Goal: Task Accomplishment & Management: Complete application form

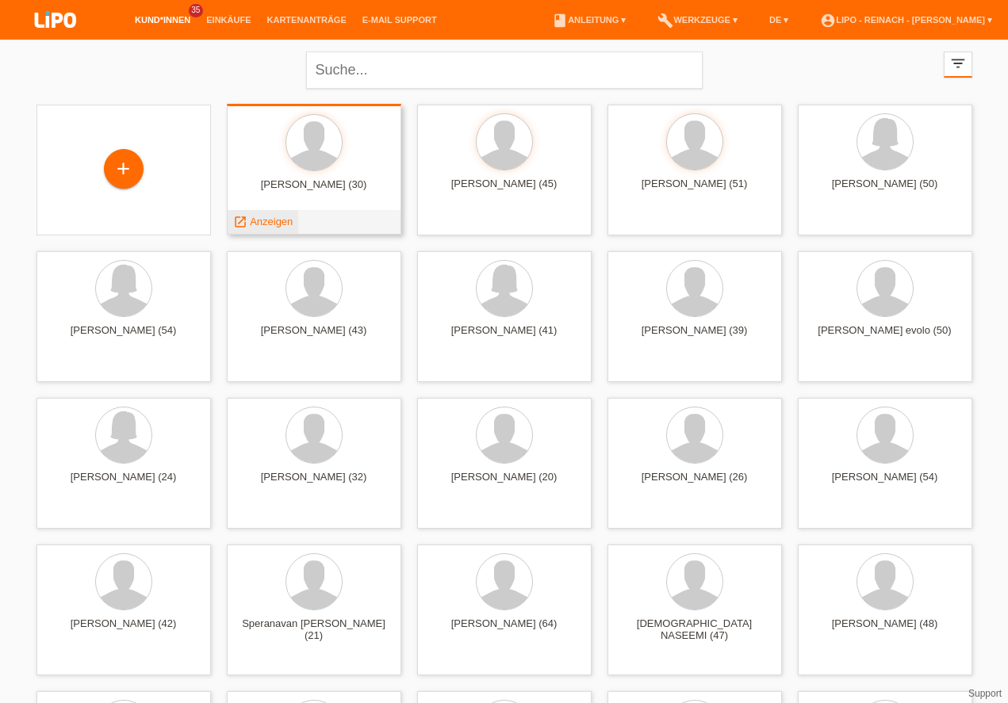
click at [269, 217] on span "Anzeigen" at bounding box center [271, 222] width 43 height 12
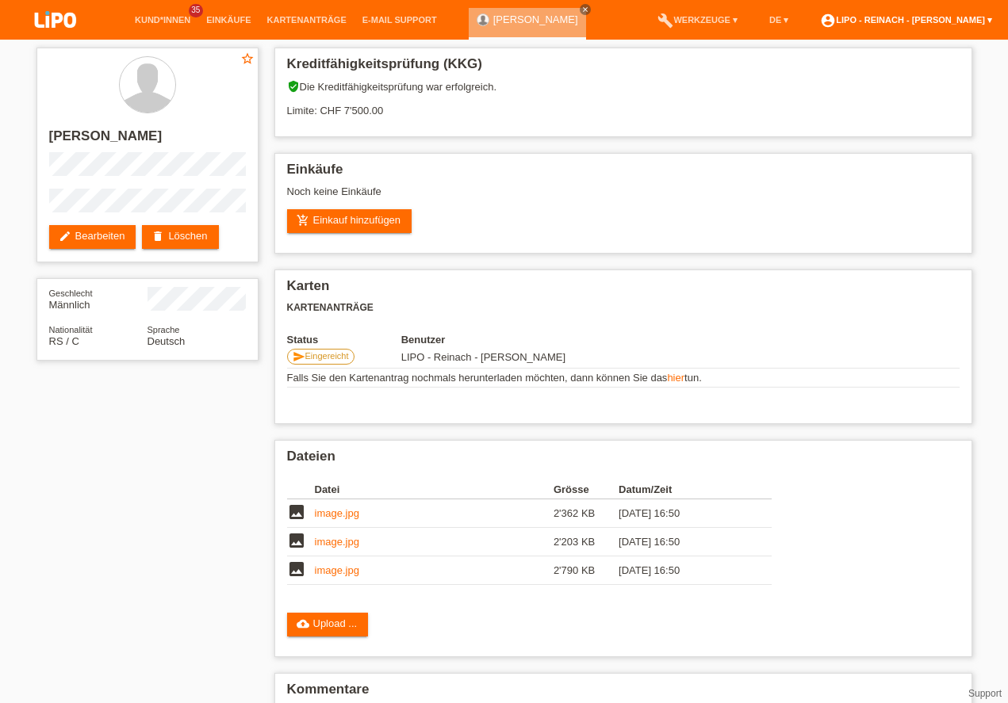
click at [915, 21] on link "account_circle LIPO - Reinach - Thomas Bauer ▾" at bounding box center [906, 20] width 188 height 10
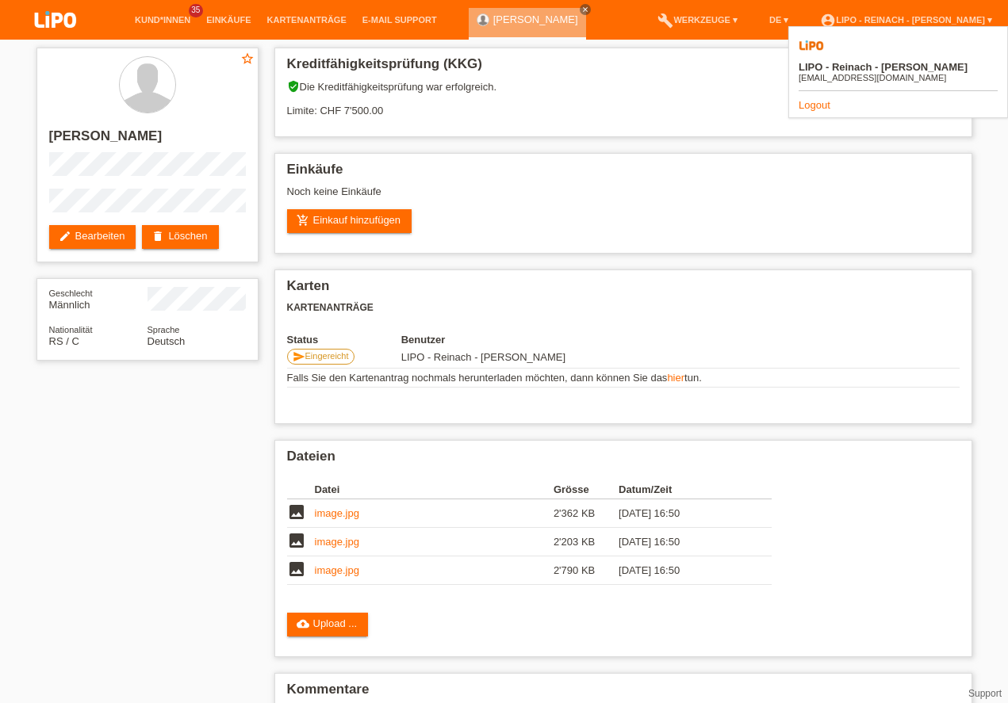
click at [822, 99] on link "Logout" at bounding box center [814, 105] width 32 height 12
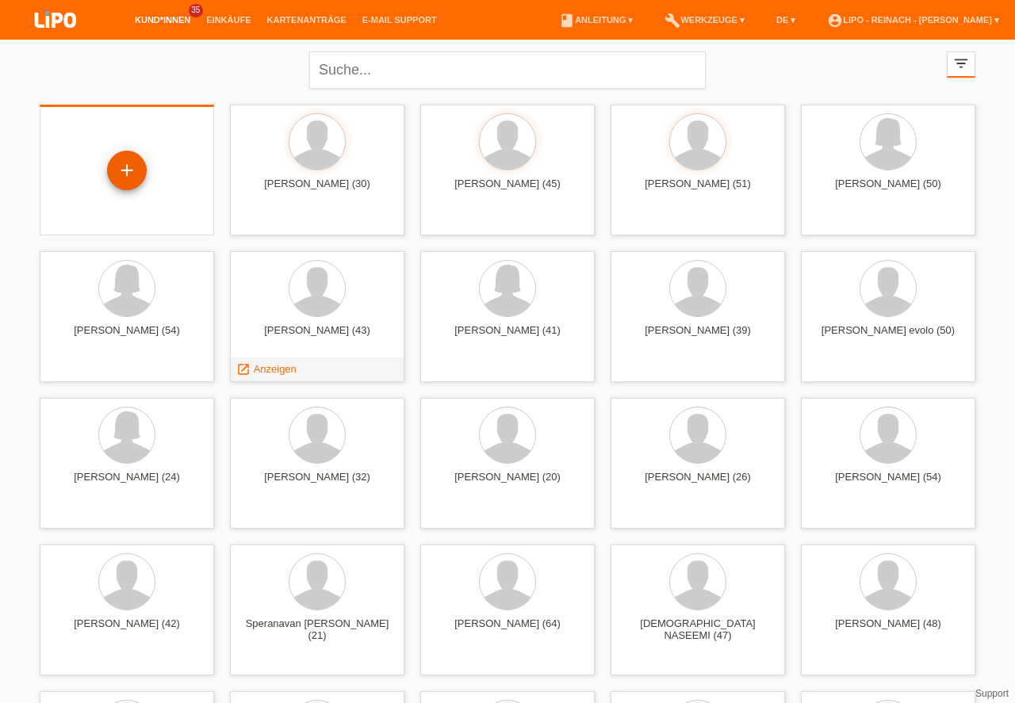
click at [122, 167] on div "+" at bounding box center [127, 170] width 38 height 27
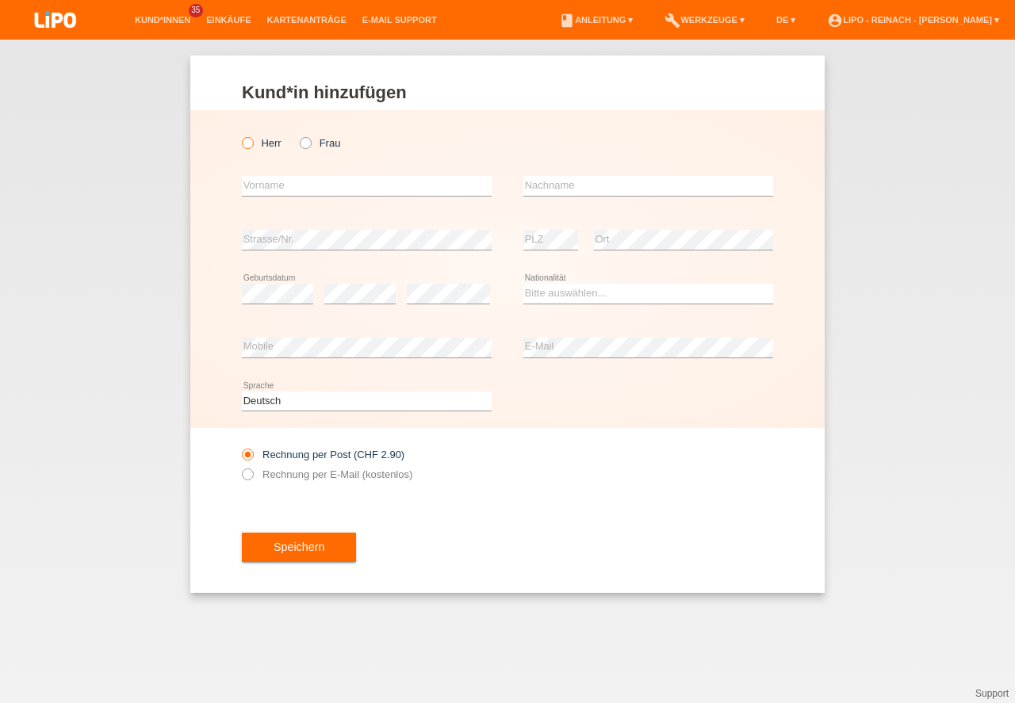
click at [239, 135] on icon at bounding box center [239, 135] width 0 height 0
click at [251, 144] on input "Herr" at bounding box center [247, 142] width 10 height 10
radio input "true"
click at [273, 186] on input "text" at bounding box center [367, 186] width 250 height 20
type input "[PERSON_NAME]"
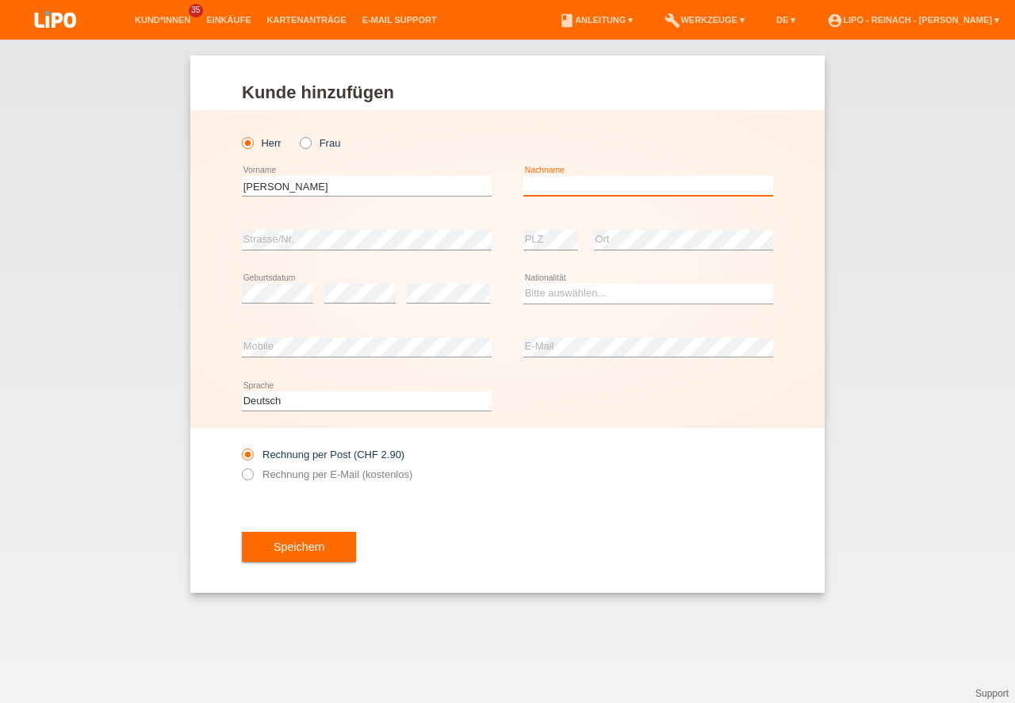
click at [557, 189] on input "text" at bounding box center [648, 186] width 250 height 20
type input "V"
type input "[PERSON_NAME]"
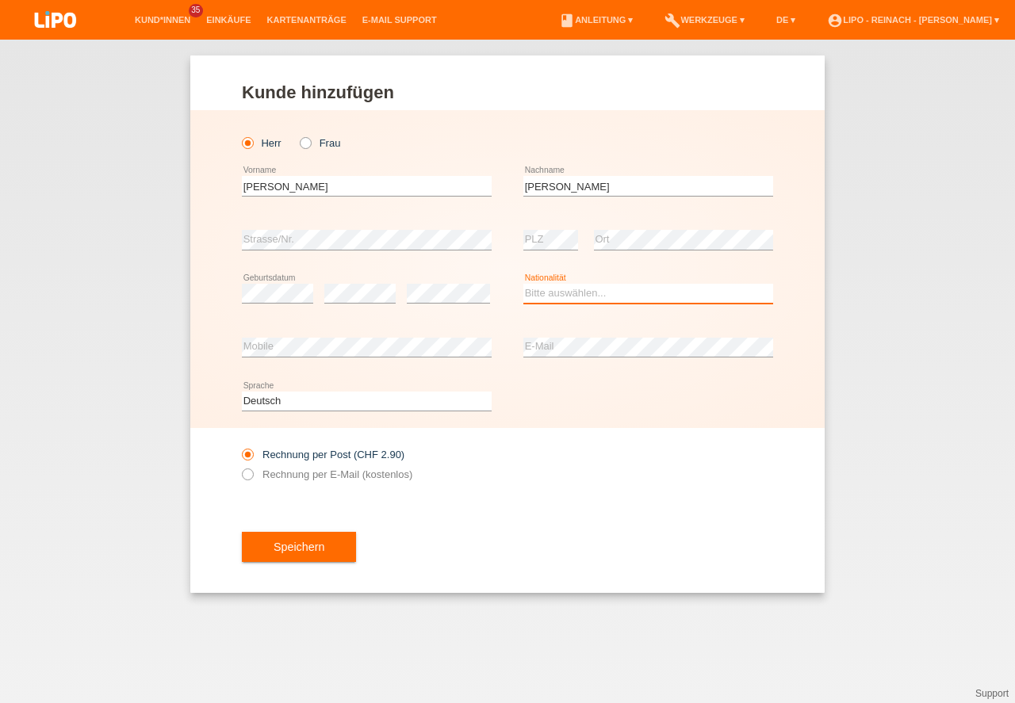
click at [564, 293] on select "Bitte auswählen... Schweiz Deutschland Liechtenstein Österreich ------------ Af…" at bounding box center [648, 293] width 250 height 19
select select "CH"
click at [0, 0] on option "[GEOGRAPHIC_DATA]" at bounding box center [0, 0] width 0 height 0
click at [245, 480] on input "Rechnung per E-Mail (kostenlos)" at bounding box center [247, 479] width 10 height 20
radio input "true"
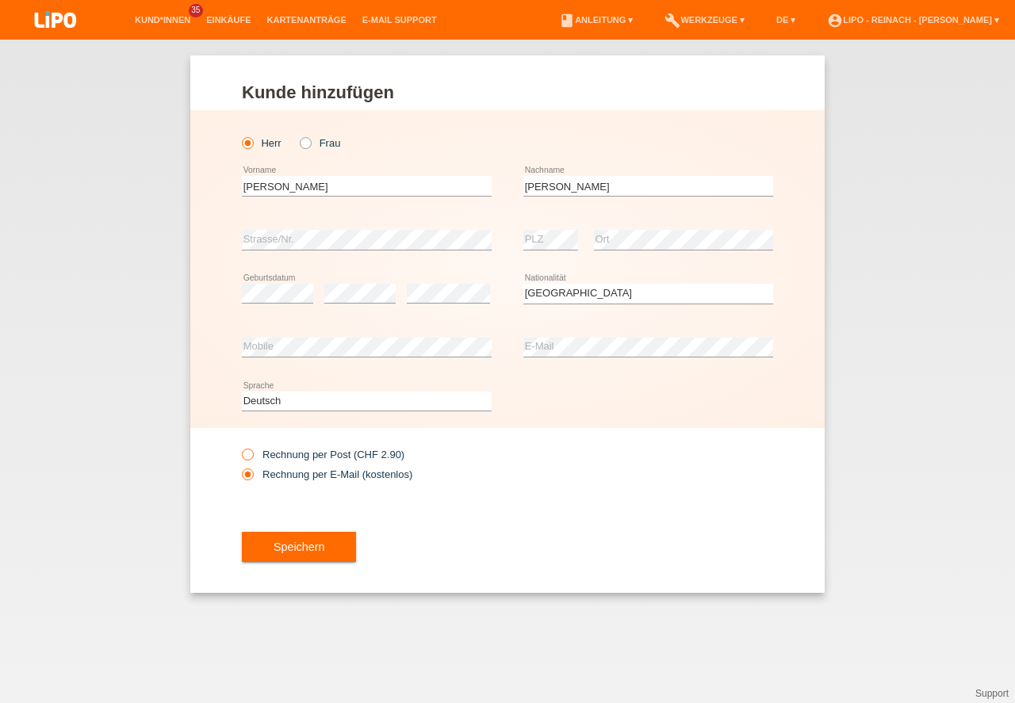
click at [239, 446] on icon at bounding box center [239, 446] width 0 height 0
click at [248, 453] on input "Rechnung per Post (CHF 2.90)" at bounding box center [247, 459] width 10 height 20
radio input "true"
click at [297, 554] on button "Speichern" at bounding box center [299, 547] width 114 height 30
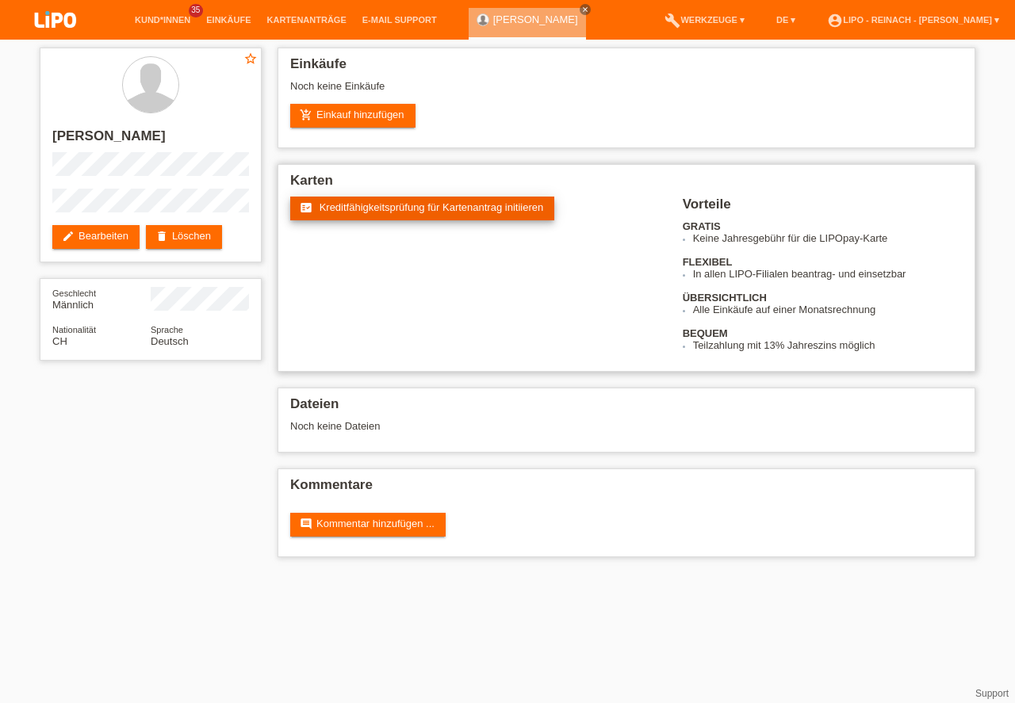
click at [422, 207] on span "Kreditfähigkeitsprüfung für Kartenantrag initiieren" at bounding box center [432, 207] width 224 height 12
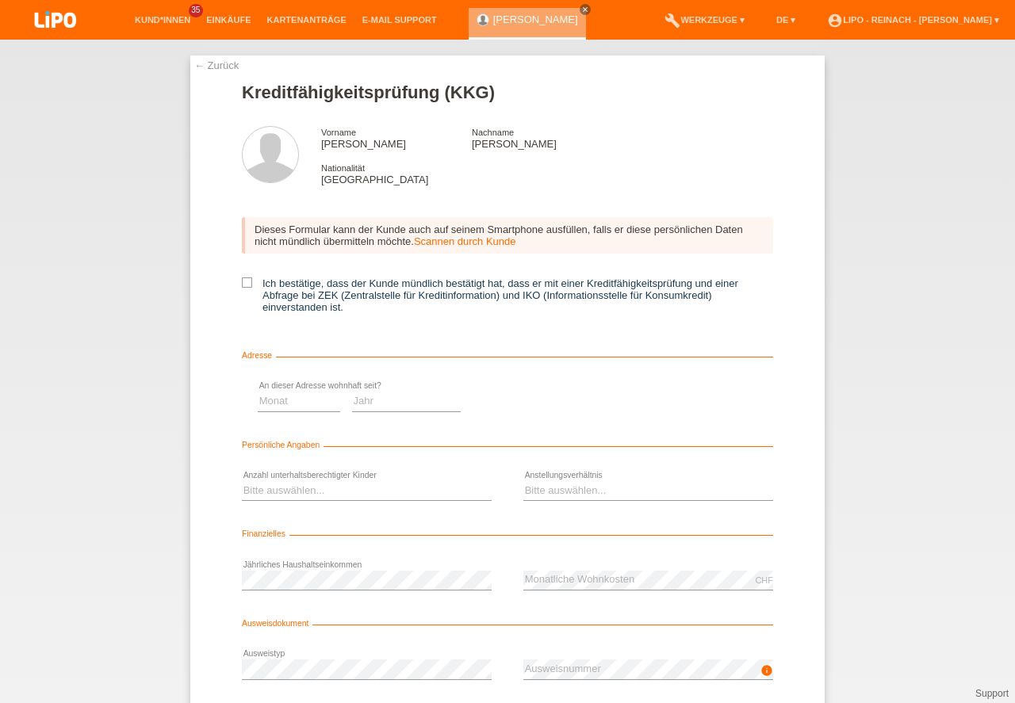
click at [246, 284] on icon at bounding box center [247, 283] width 10 height 10
click at [246, 284] on input "Ich bestätige, dass der Kunde mündlich bestätigt hat, dass er mit einer Kreditf…" at bounding box center [247, 283] width 10 height 10
checkbox input "true"
click at [537, 404] on select "Monat 01 02 03 04 05 06 07 08 09 10" at bounding box center [564, 401] width 82 height 19
select select "01"
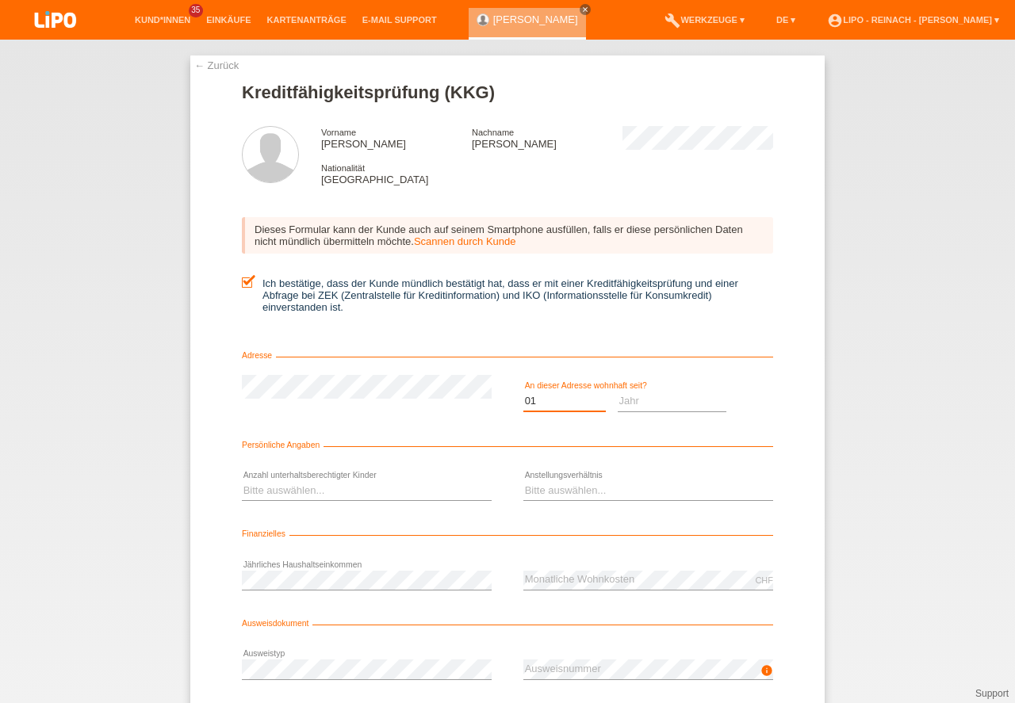
click at [0, 0] on option "01" at bounding box center [0, 0] width 0 height 0
click at [640, 394] on select "Jahr 2025 2024 2023 2022 2021 2020 2019 2018 2017 2016 2015 2014 2013 2012 2011…" at bounding box center [672, 401] width 109 height 19
click at [641, 401] on select "Jahr 2025 2024 2023 2022 2021 2020 2019 2018 2017 2016 2015 2014 2013 2012 2011…" at bounding box center [672, 401] width 109 height 19
select select "2007"
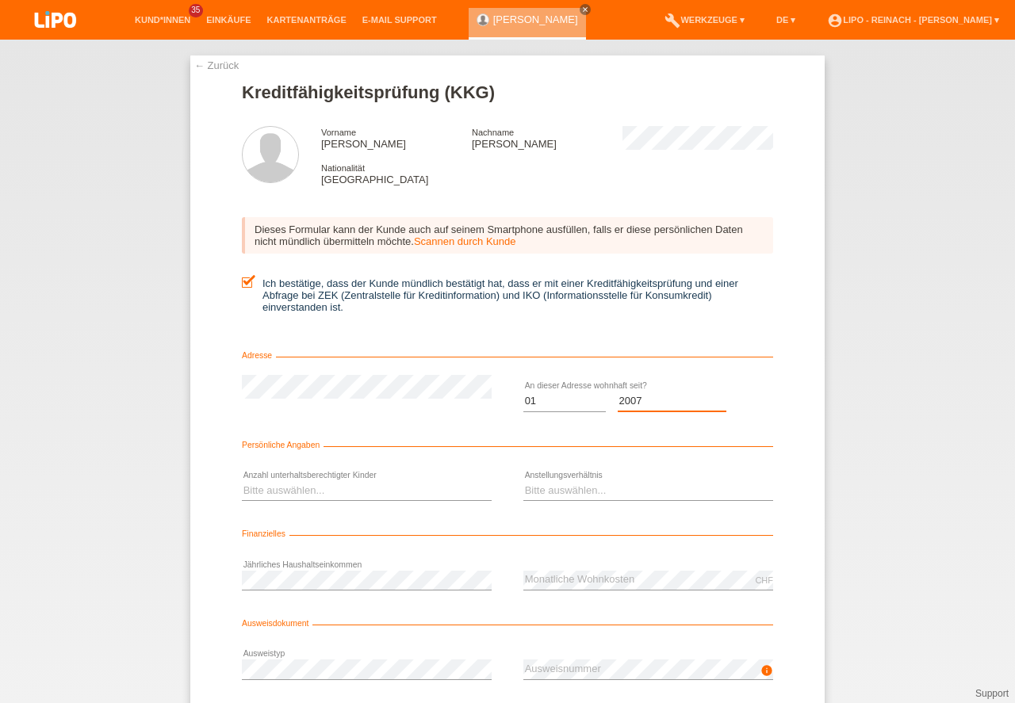
click at [0, 0] on option "2007" at bounding box center [0, 0] width 0 height 0
click at [304, 491] on select "Bitte auswählen... 0 1 2 3 4 5 6 7 8 9" at bounding box center [367, 490] width 250 height 19
select select "0"
click at [0, 0] on option "0" at bounding box center [0, 0] width 0 height 0
click at [611, 492] on select "Bitte auswählen... Unbefristet Befristet Lehrling/Student Pensioniert Nicht arb…" at bounding box center [648, 490] width 250 height 19
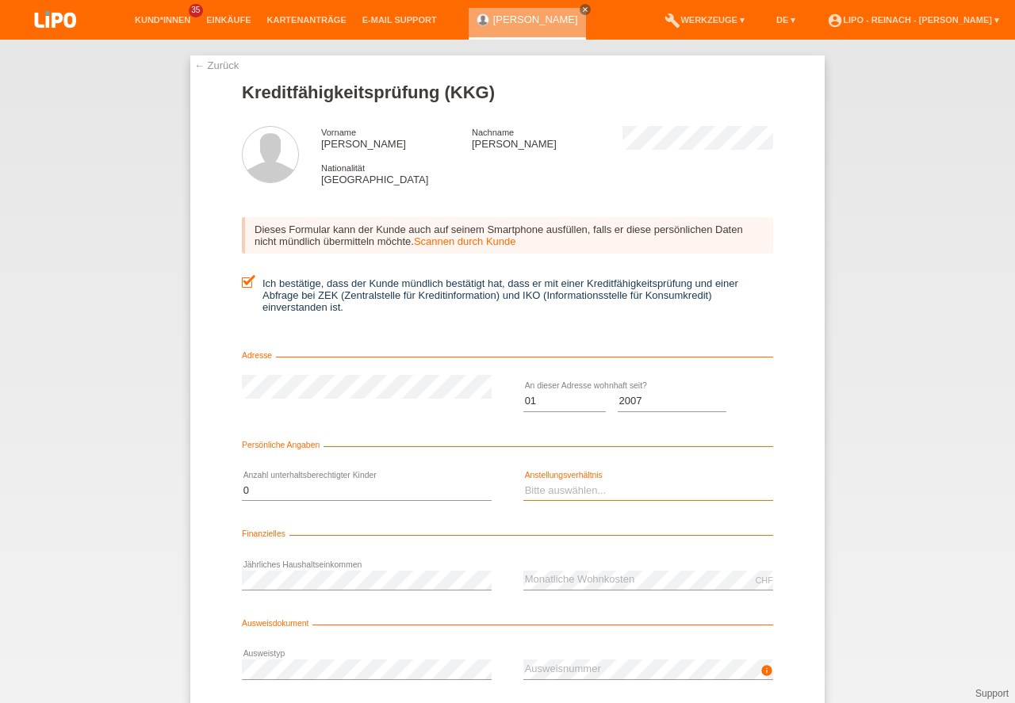
select select "UNLIMITED"
click at [0, 0] on option "Unbefristet" at bounding box center [0, 0] width 0 height 0
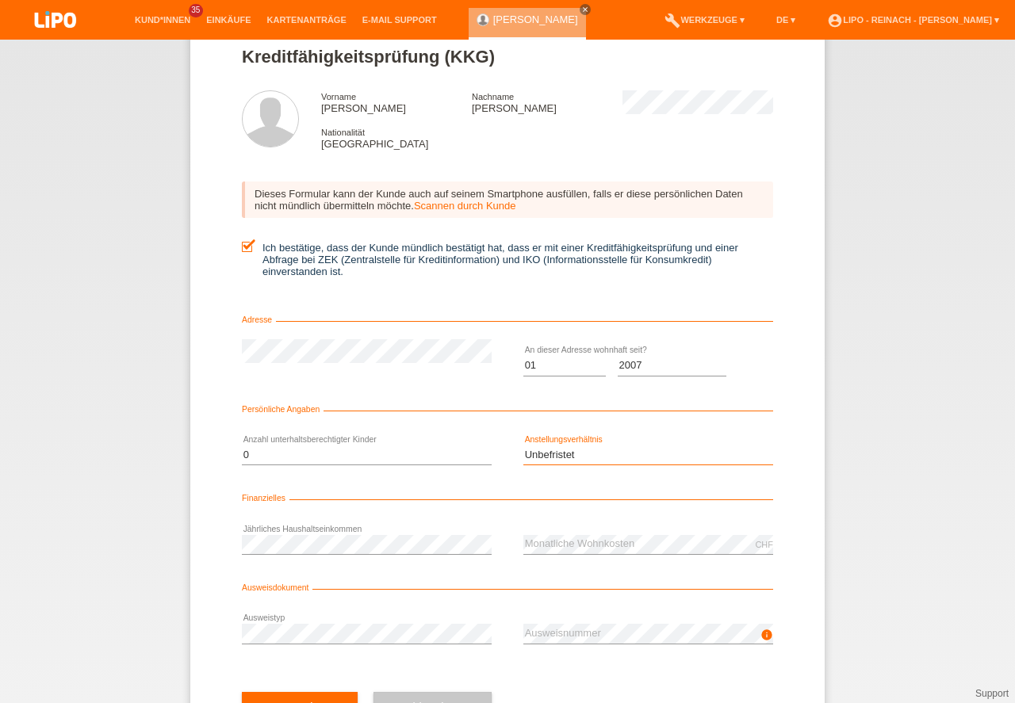
scroll to position [105, 0]
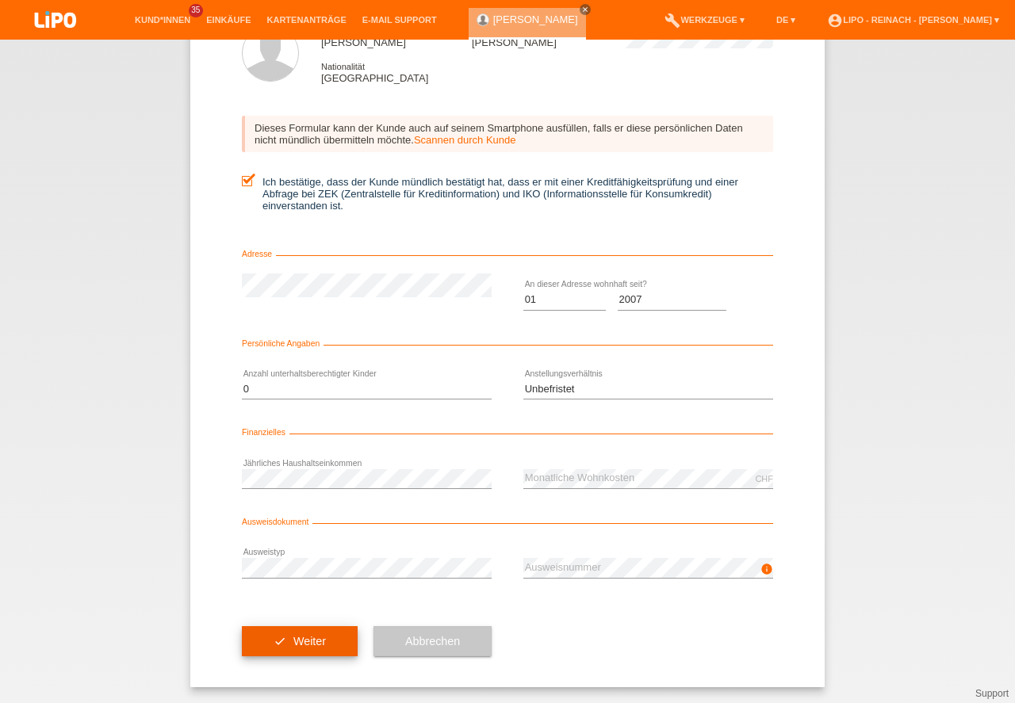
click at [281, 647] on button "check Weiter" at bounding box center [300, 641] width 116 height 30
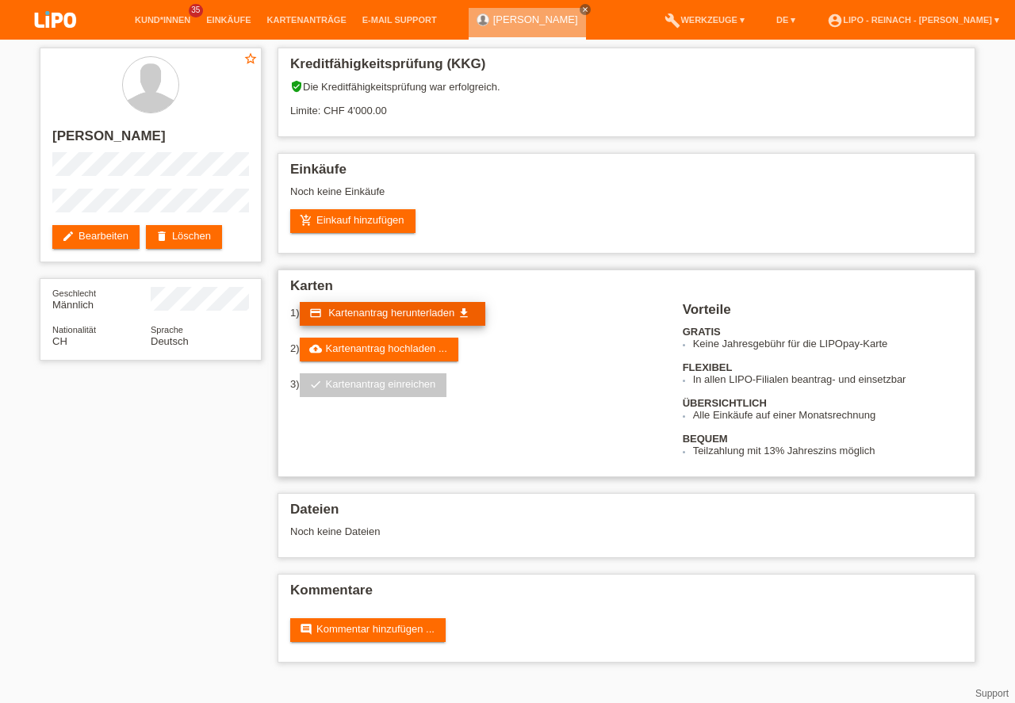
click at [387, 309] on span "Kartenantrag herunterladen" at bounding box center [391, 313] width 126 height 12
click at [358, 212] on link "add_shopping_cart Einkauf hinzufügen" at bounding box center [352, 221] width 125 height 24
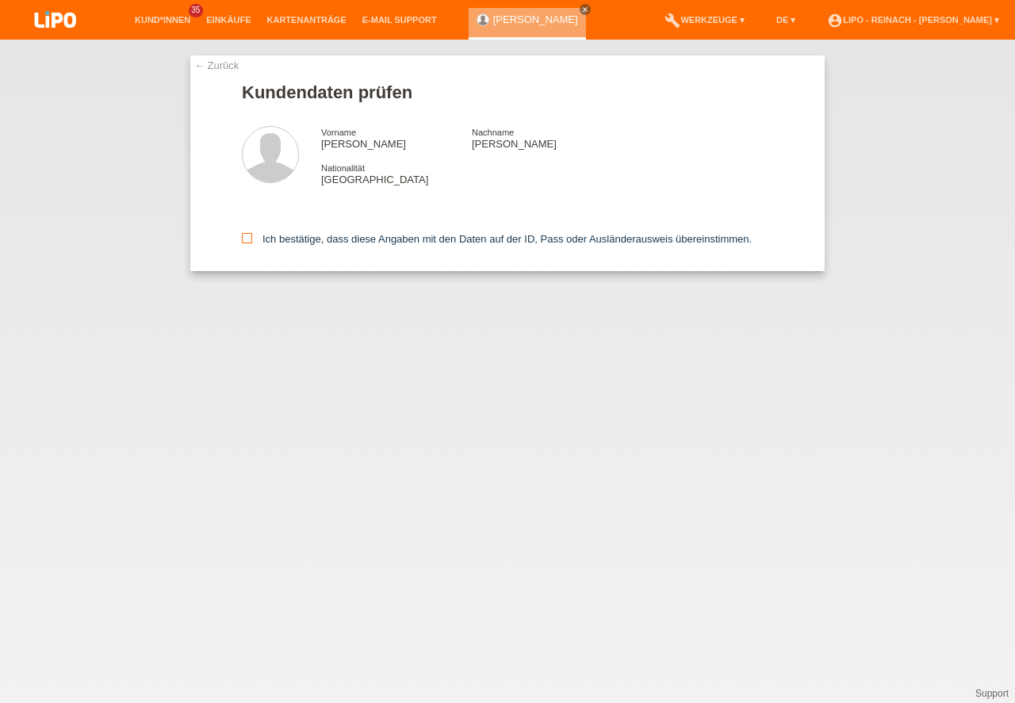
click at [242, 235] on icon at bounding box center [247, 238] width 10 height 10
click at [242, 235] on input "Ich bestätige, dass diese Angaben mit den Daten auf der ID, Pass oder Ausländer…" at bounding box center [247, 238] width 10 height 10
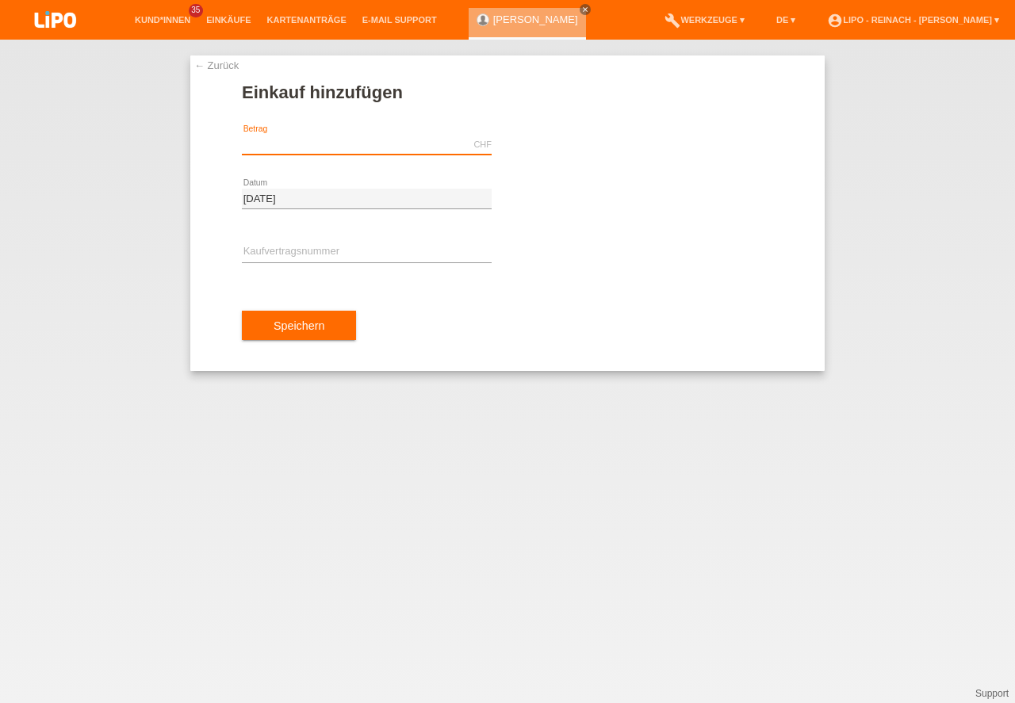
click at [304, 151] on input "text" at bounding box center [367, 145] width 250 height 20
type input "169.00"
click at [299, 255] on input "text" at bounding box center [367, 253] width 250 height 20
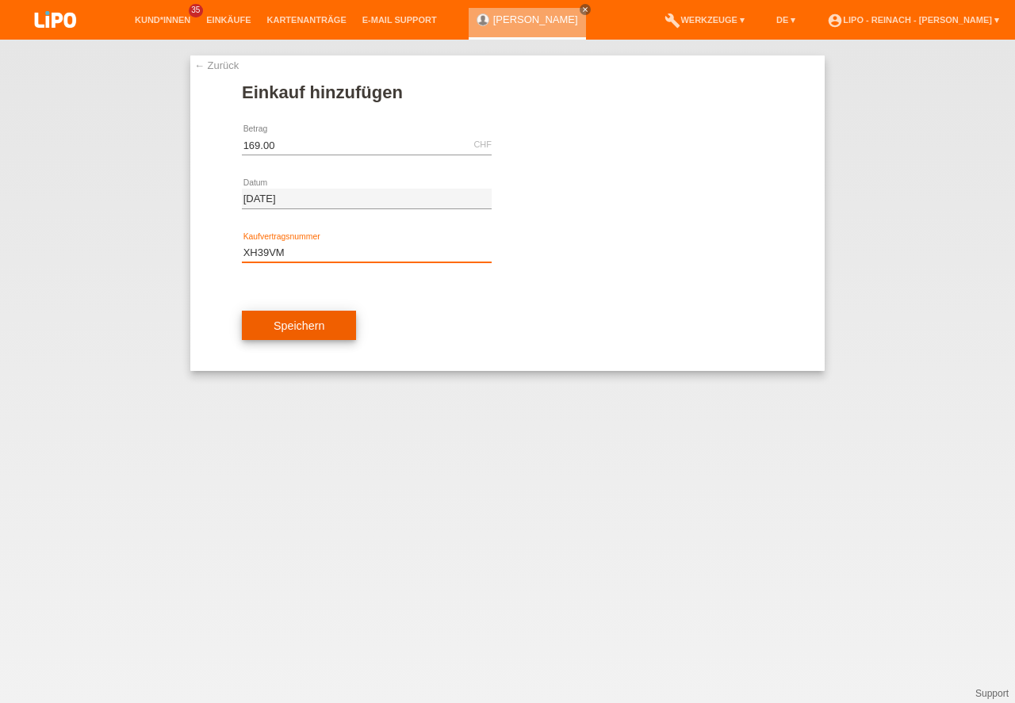
type input "XH39VM"
click at [303, 327] on button "Speichern" at bounding box center [299, 326] width 114 height 30
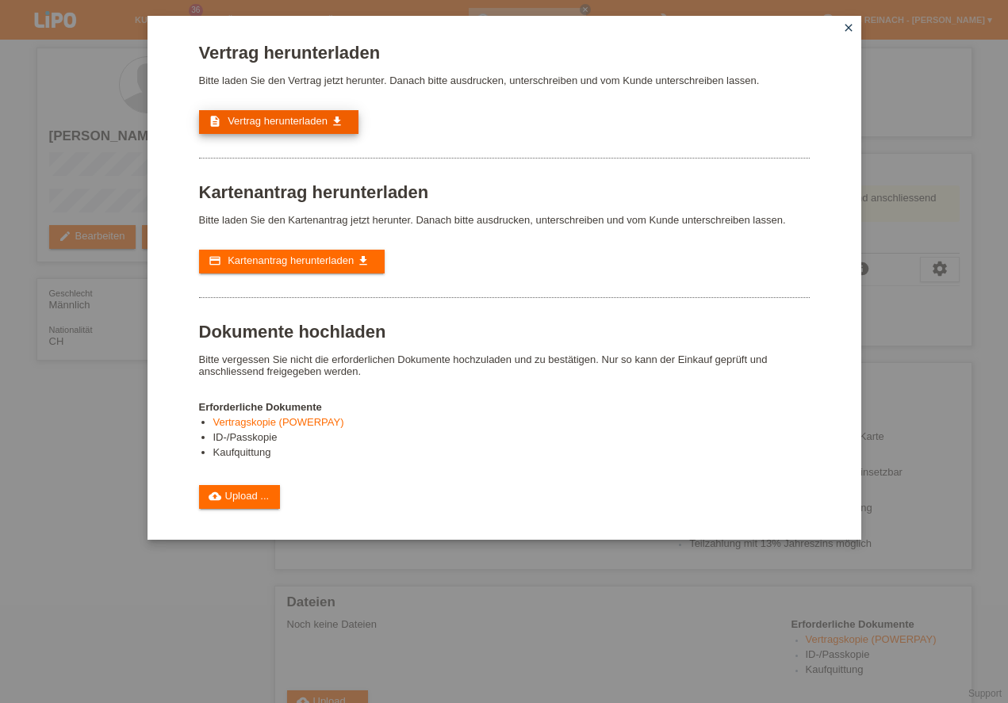
click at [267, 119] on span "Vertrag herunterladen" at bounding box center [278, 121] width 100 height 12
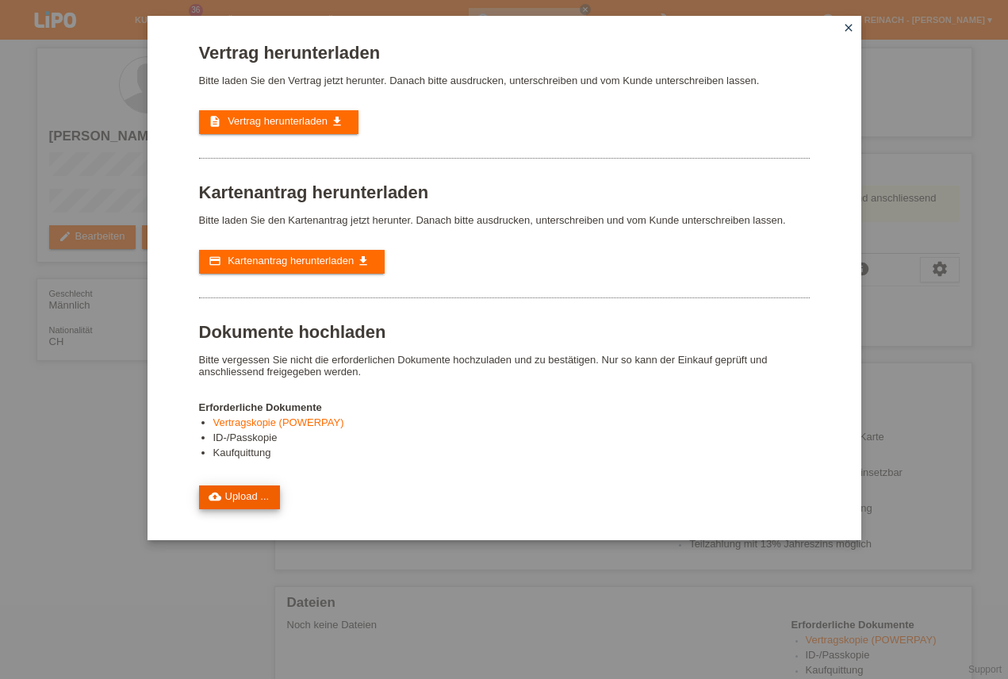
click at [232, 498] on link "cloud_upload Upload ..." at bounding box center [240, 497] width 82 height 24
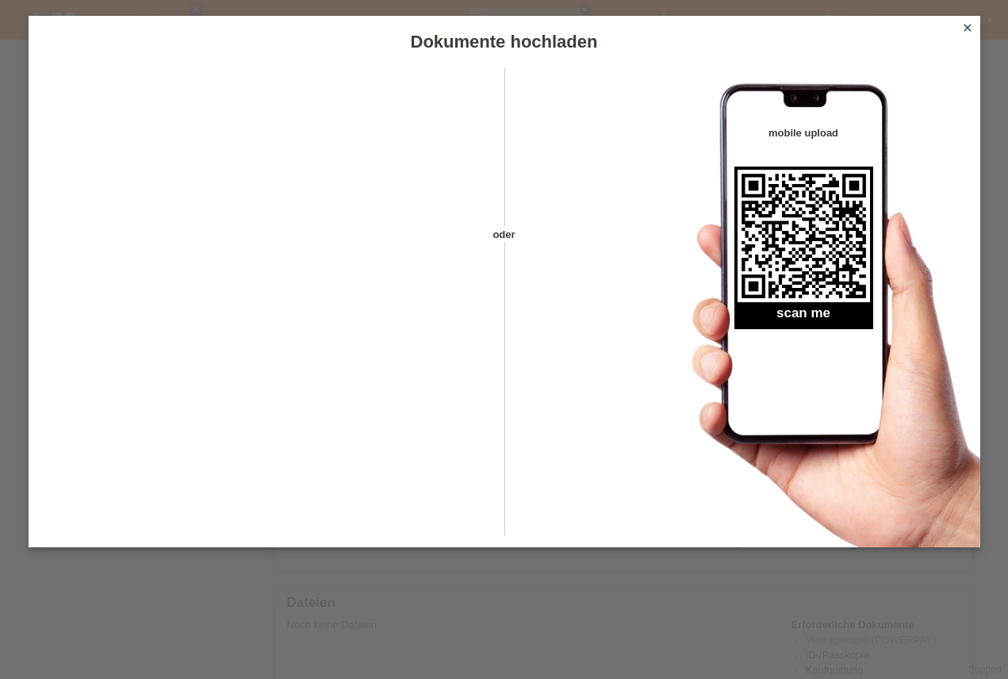
click at [969, 27] on icon "close" at bounding box center [967, 27] width 13 height 13
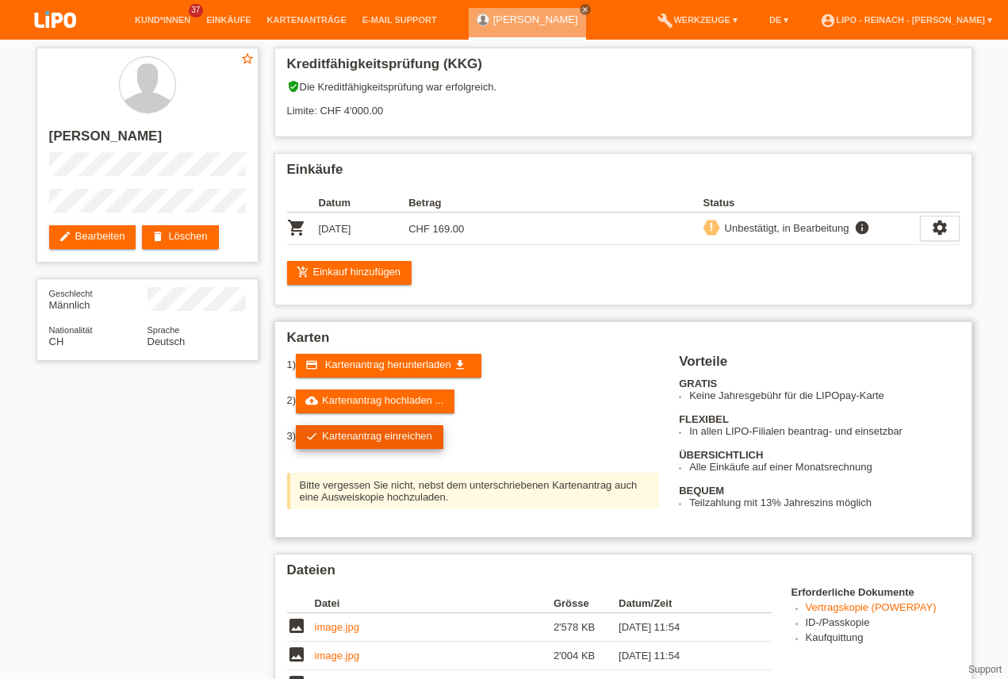
click at [362, 438] on link "check Kartenantrag einreichen" at bounding box center [369, 437] width 147 height 24
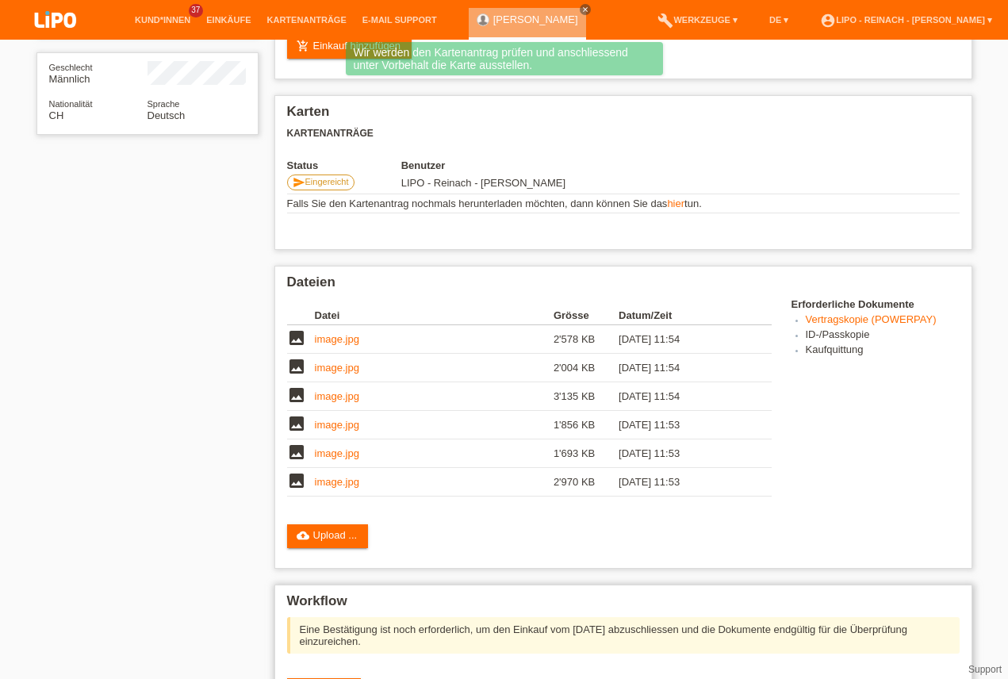
scroll to position [395, 0]
click at [324, 678] on span "erledigt" at bounding box center [333, 689] width 34 height 12
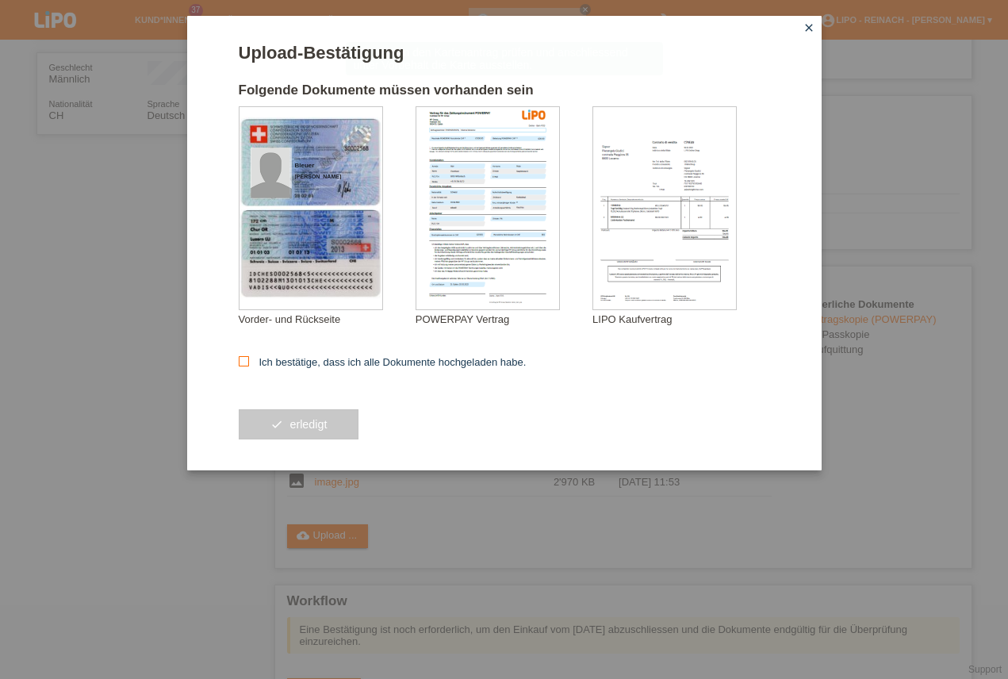
click at [247, 362] on icon at bounding box center [244, 361] width 10 height 10
click at [247, 362] on input "Ich bestätige, dass ich alle Dokumente hochgeladen habe." at bounding box center [244, 361] width 10 height 10
checkbox input "true"
click at [299, 429] on button "check erledigt" at bounding box center [299, 424] width 121 height 30
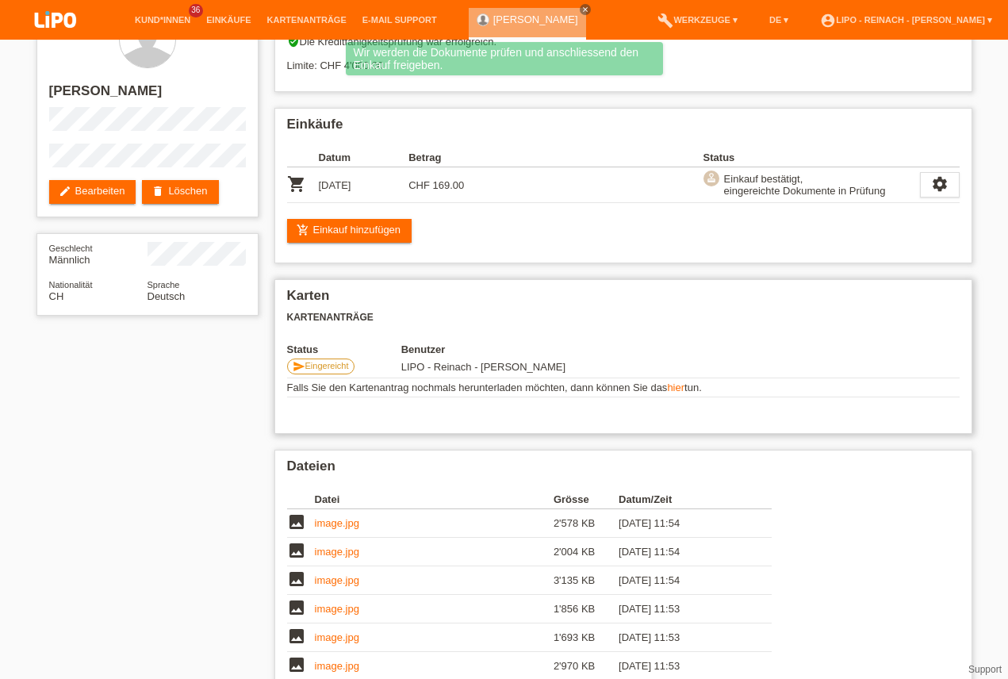
scroll to position [181, 0]
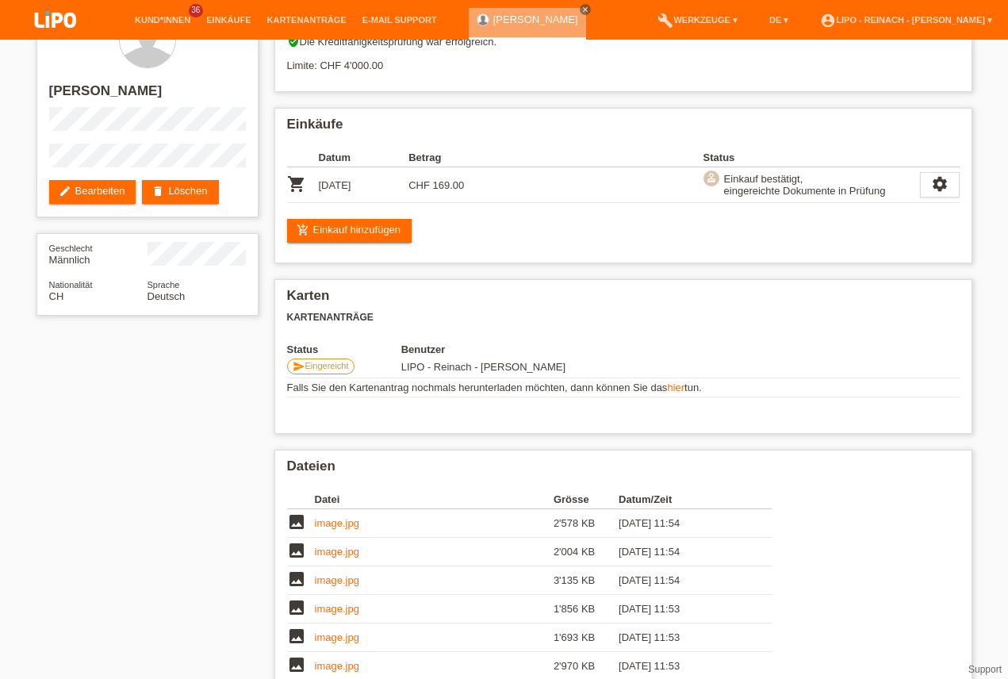
click at [48, 13] on img at bounding box center [55, 21] width 79 height 42
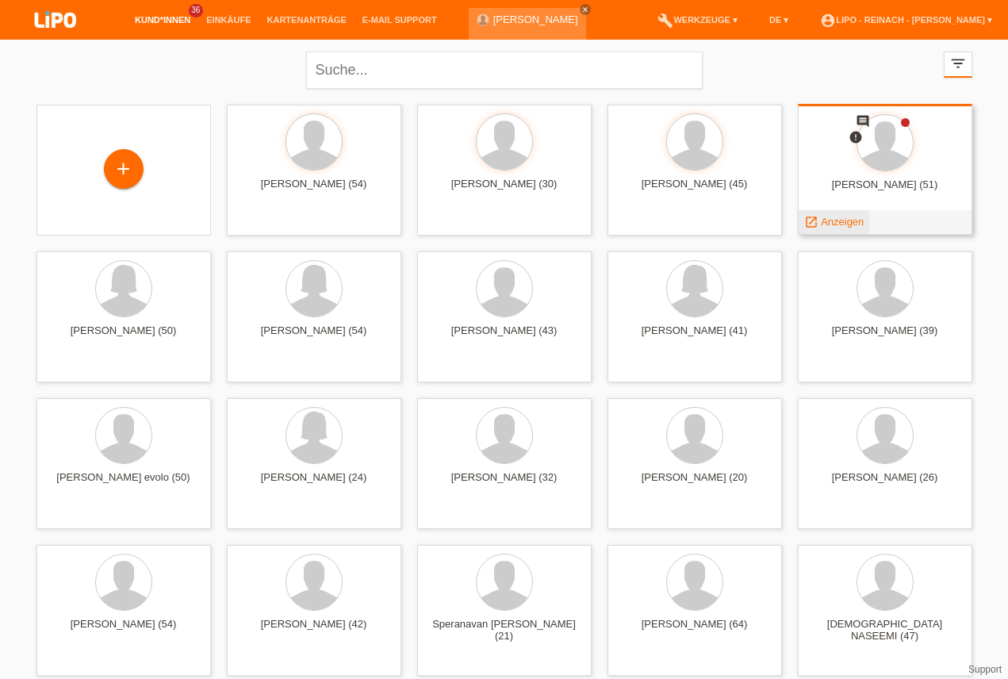
click at [833, 222] on span "Anzeigen" at bounding box center [842, 222] width 43 height 12
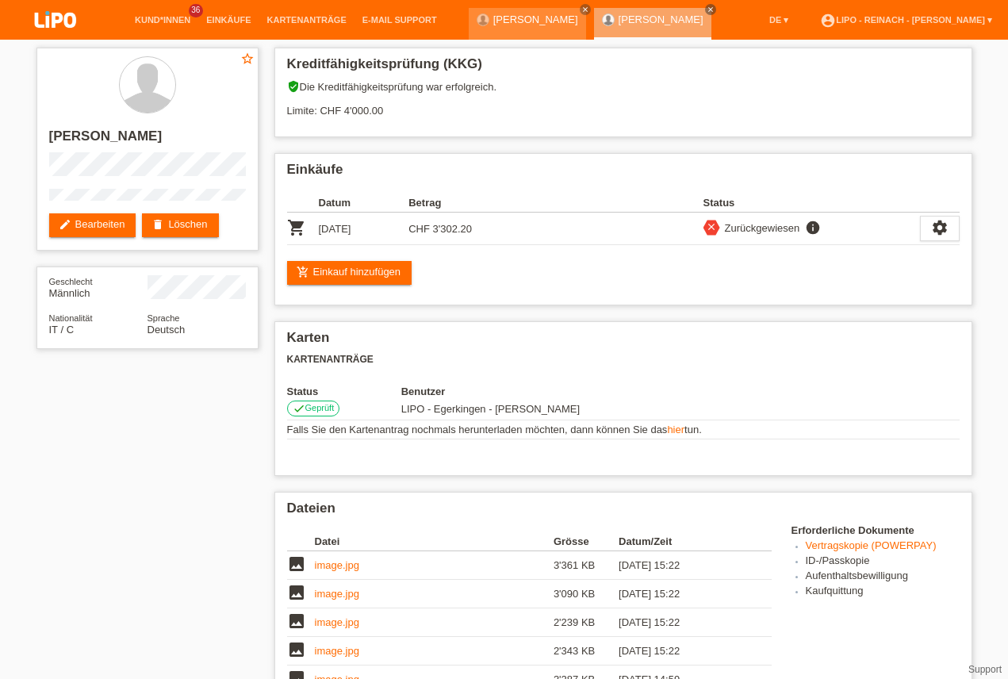
click at [63, 13] on img at bounding box center [55, 21] width 79 height 42
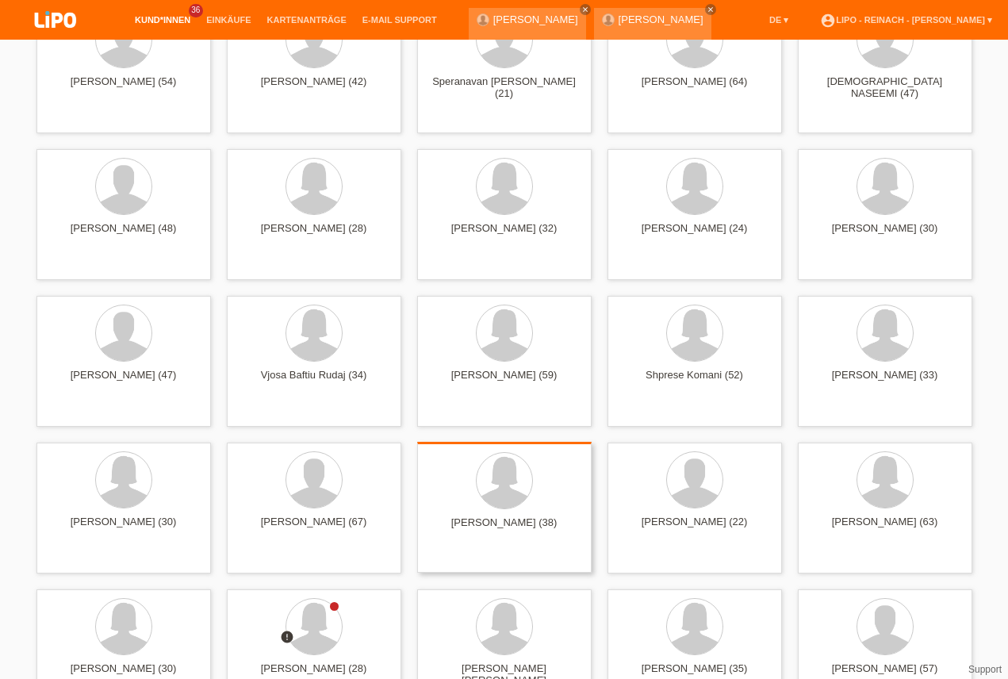
scroll to position [678, 0]
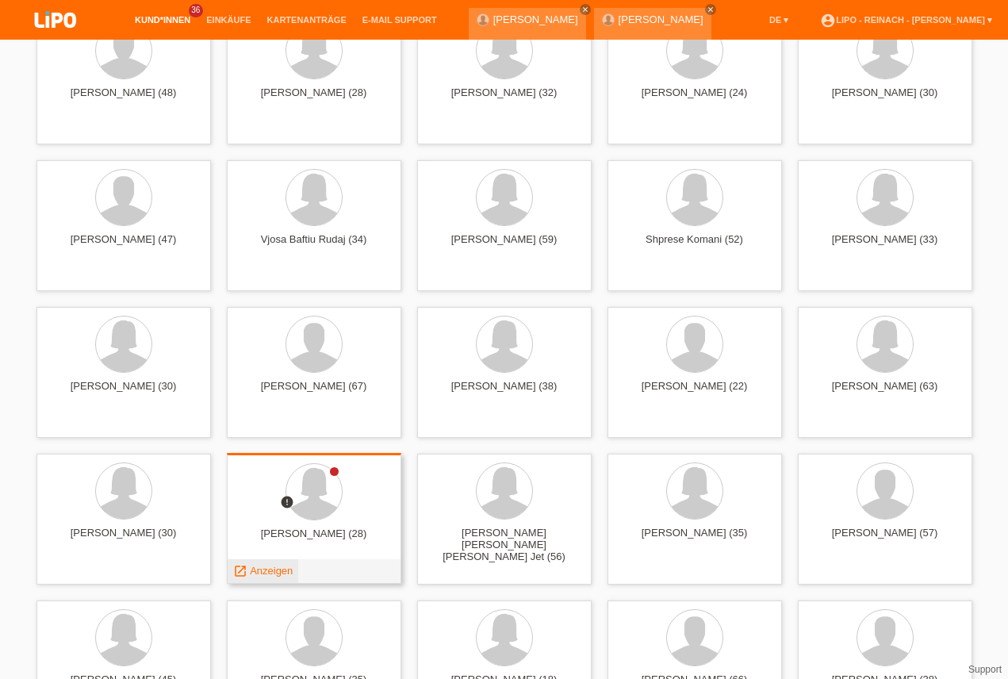
click at [274, 572] on span "Anzeigen" at bounding box center [271, 571] width 43 height 12
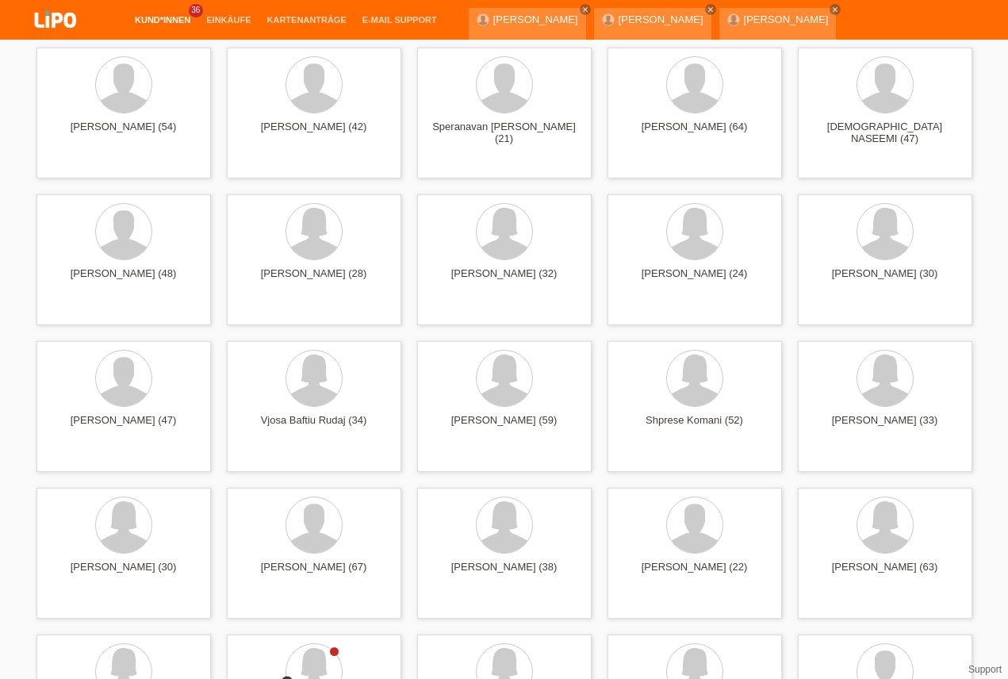
scroll to position [45, 0]
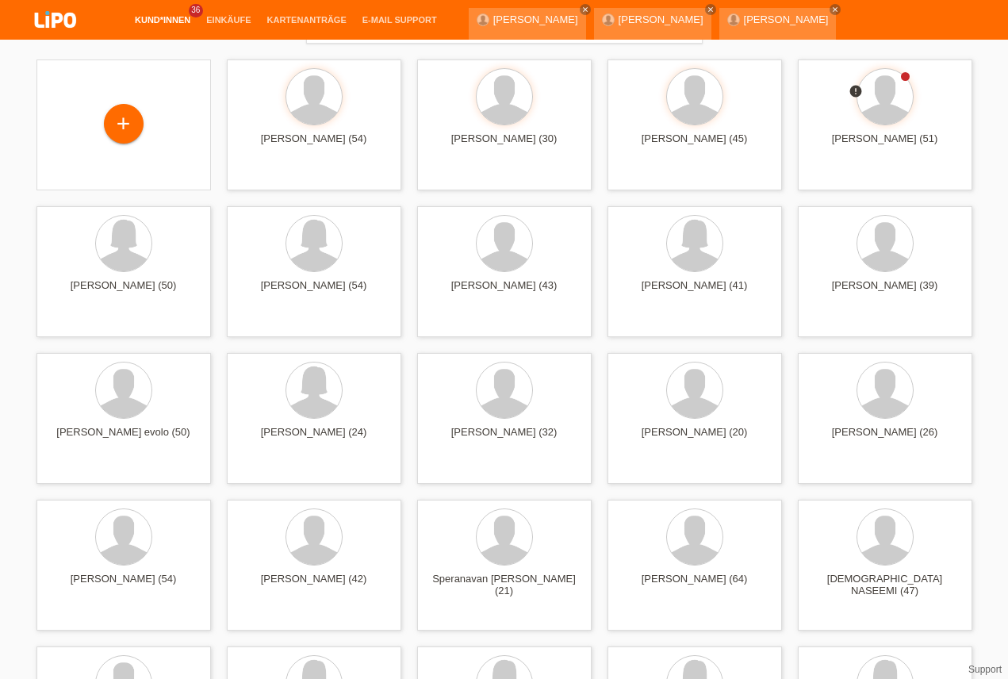
click at [880, 55] on link "account_circle LIPO - Reinach - Thomas Bauer ▾" at bounding box center [906, 60] width 188 height 10
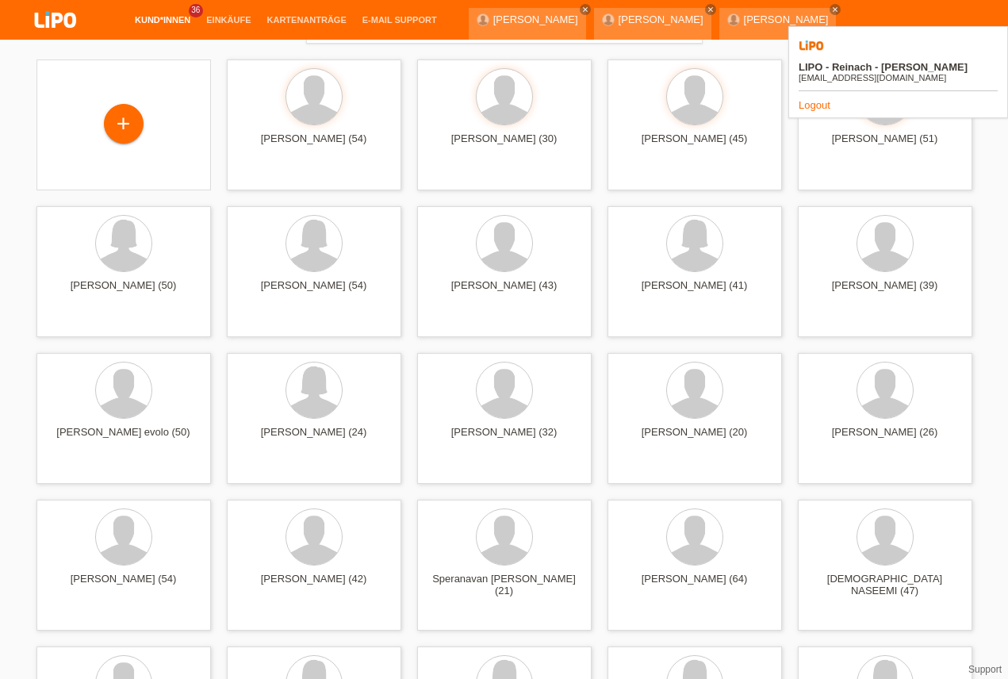
click at [821, 99] on link "Logout" at bounding box center [814, 105] width 32 height 12
